Goal: Task Accomplishment & Management: Manage account settings

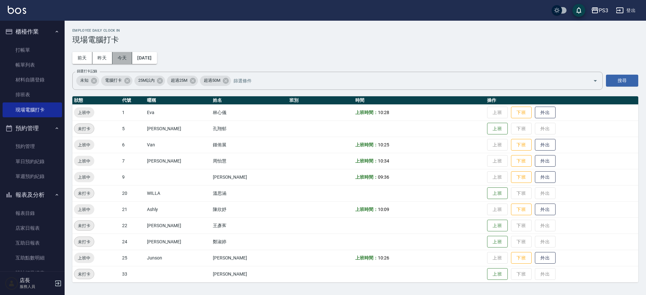
click at [128, 56] on button "今天" at bounding box center [122, 58] width 20 height 12
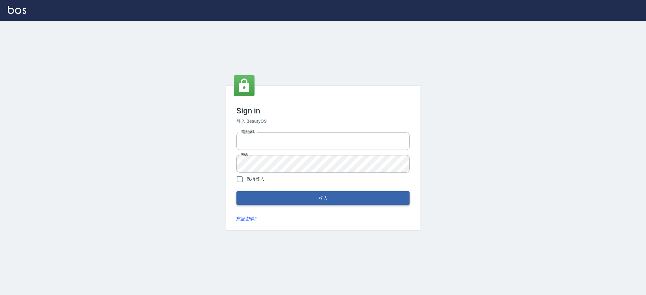
type input "0229521268"
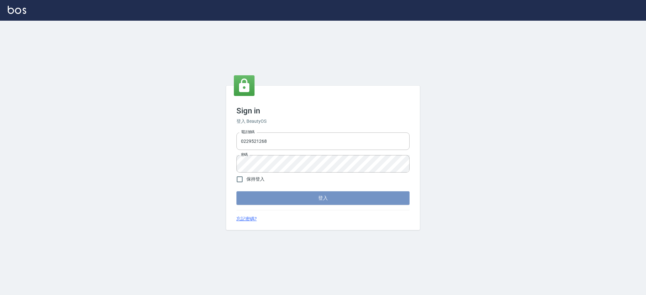
drag, startPoint x: 284, startPoint y: 196, endPoint x: 277, endPoint y: 179, distance: 19.1
click at [283, 191] on button "登入" at bounding box center [322, 198] width 173 height 14
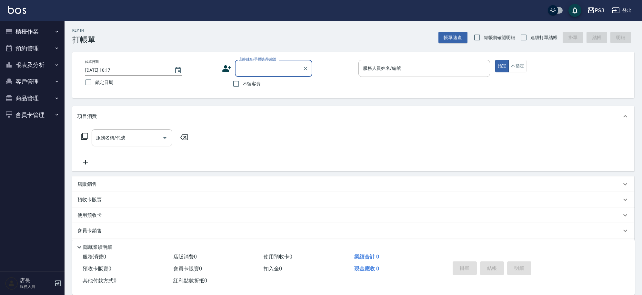
click at [52, 31] on button "櫃檯作業" at bounding box center [32, 31] width 59 height 17
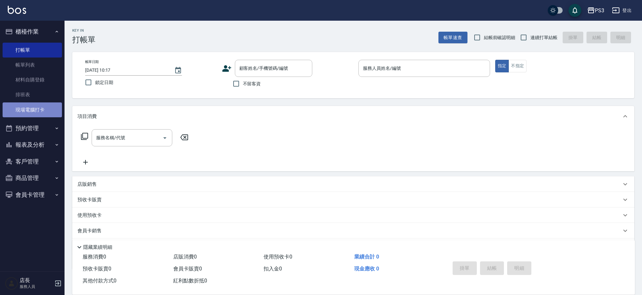
click at [35, 107] on link "現場電腦打卡" at bounding box center [32, 109] width 59 height 15
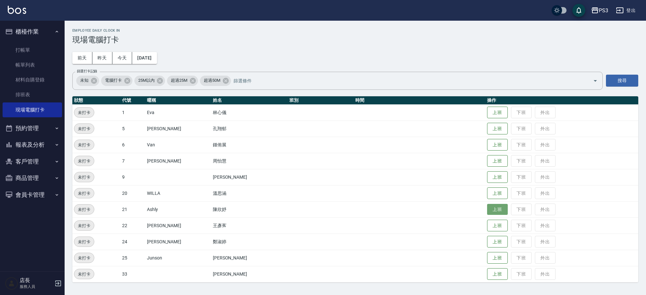
click at [487, 212] on button "上班" at bounding box center [497, 209] width 21 height 11
click at [487, 146] on button "上班" at bounding box center [497, 144] width 21 height 11
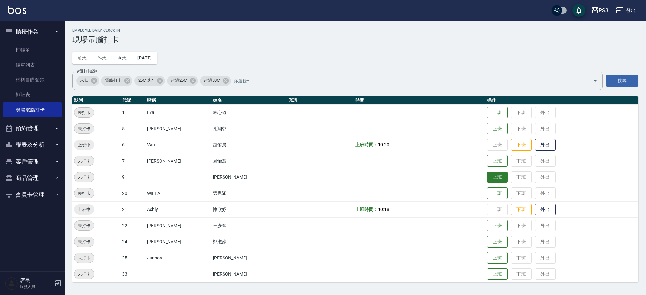
click at [487, 176] on button "上班" at bounding box center [497, 176] width 21 height 11
click at [487, 160] on button "上班" at bounding box center [497, 160] width 21 height 11
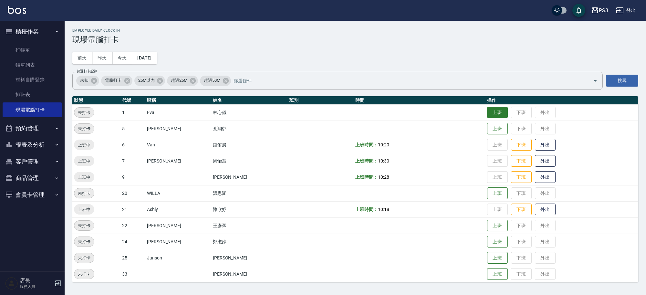
click at [487, 113] on button "上班" at bounding box center [497, 112] width 21 height 11
